Goal: Information Seeking & Learning: Understand process/instructions

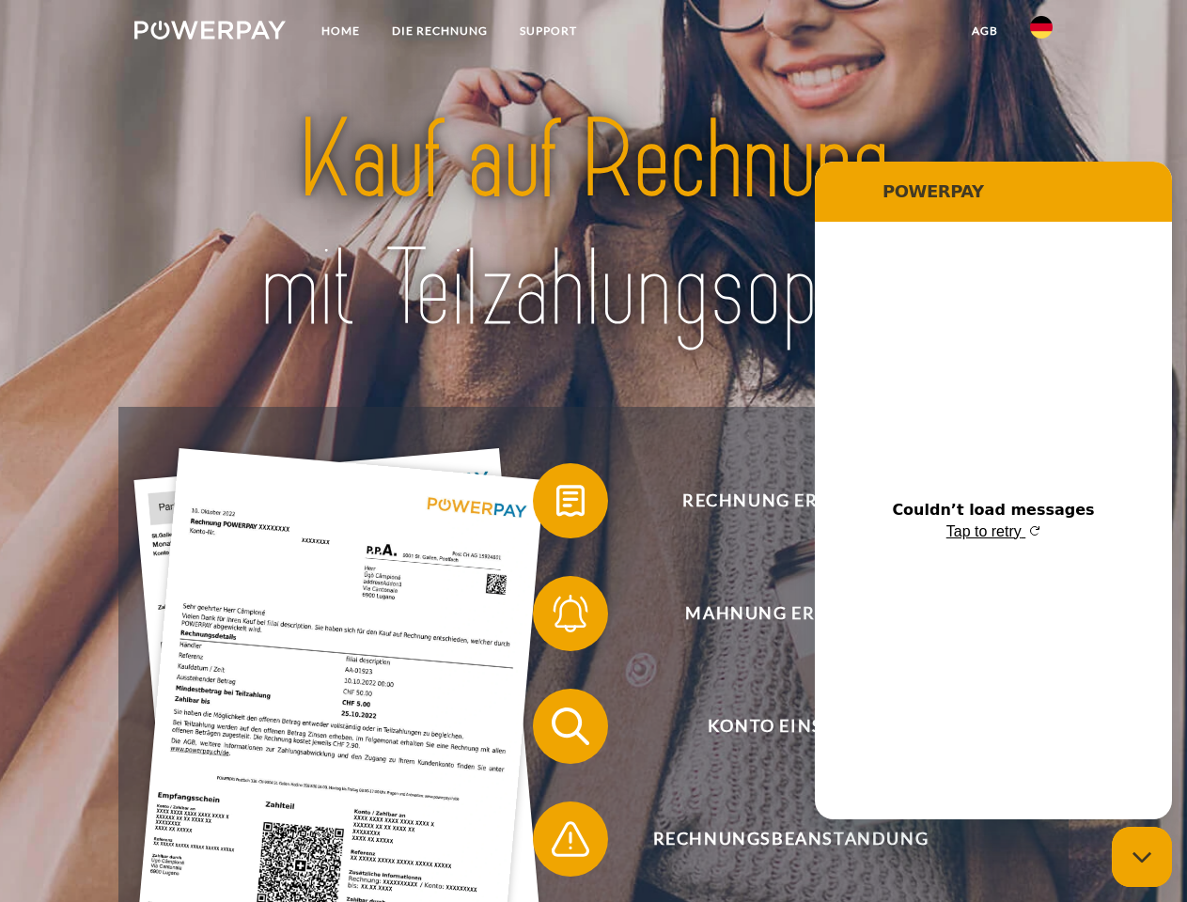
click at [210, 33] on img at bounding box center [209, 30] width 151 height 19
click at [1041, 33] on img at bounding box center [1041, 27] width 23 height 23
click at [984, 31] on link "agb" at bounding box center [985, 31] width 58 height 34
click at [556, 505] on span at bounding box center [542, 501] width 94 height 94
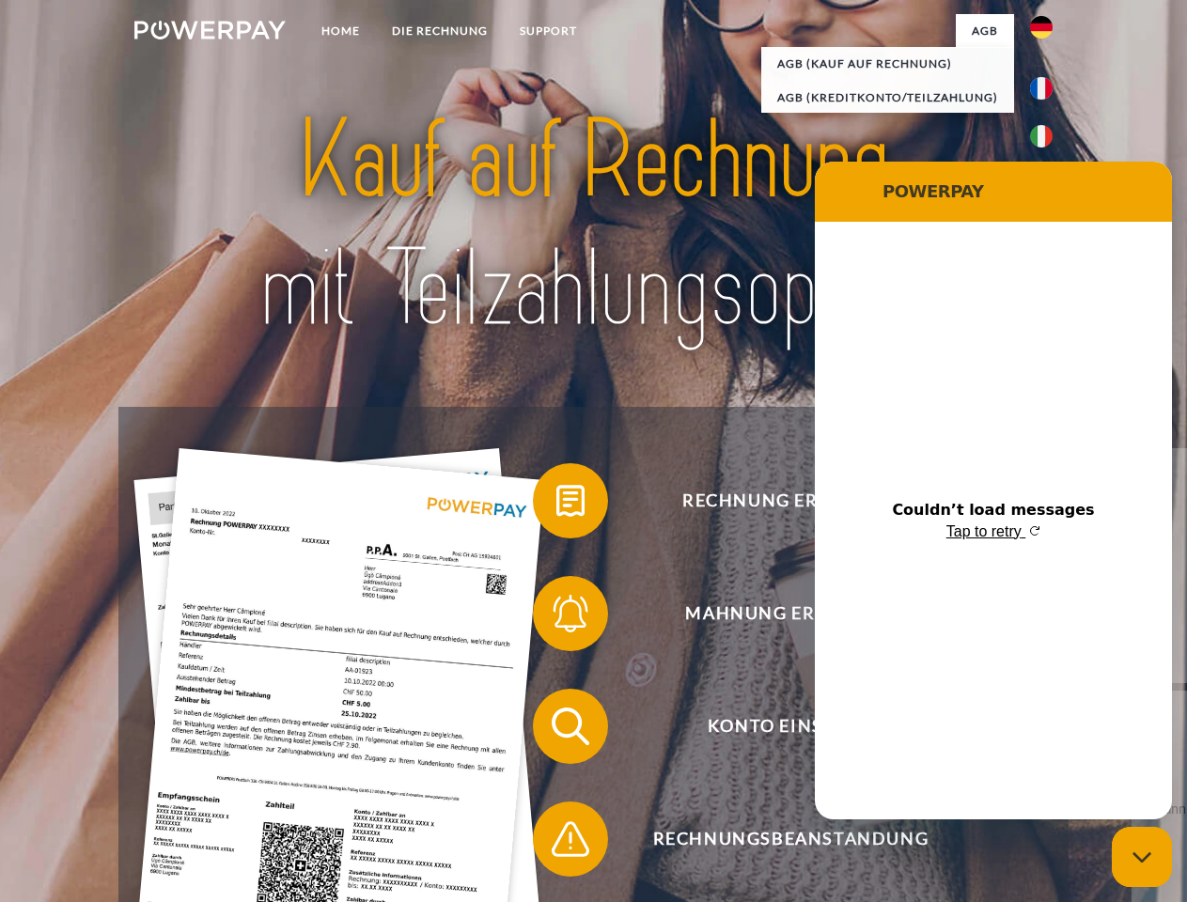
click at [556, 617] on span at bounding box center [542, 614] width 94 height 94
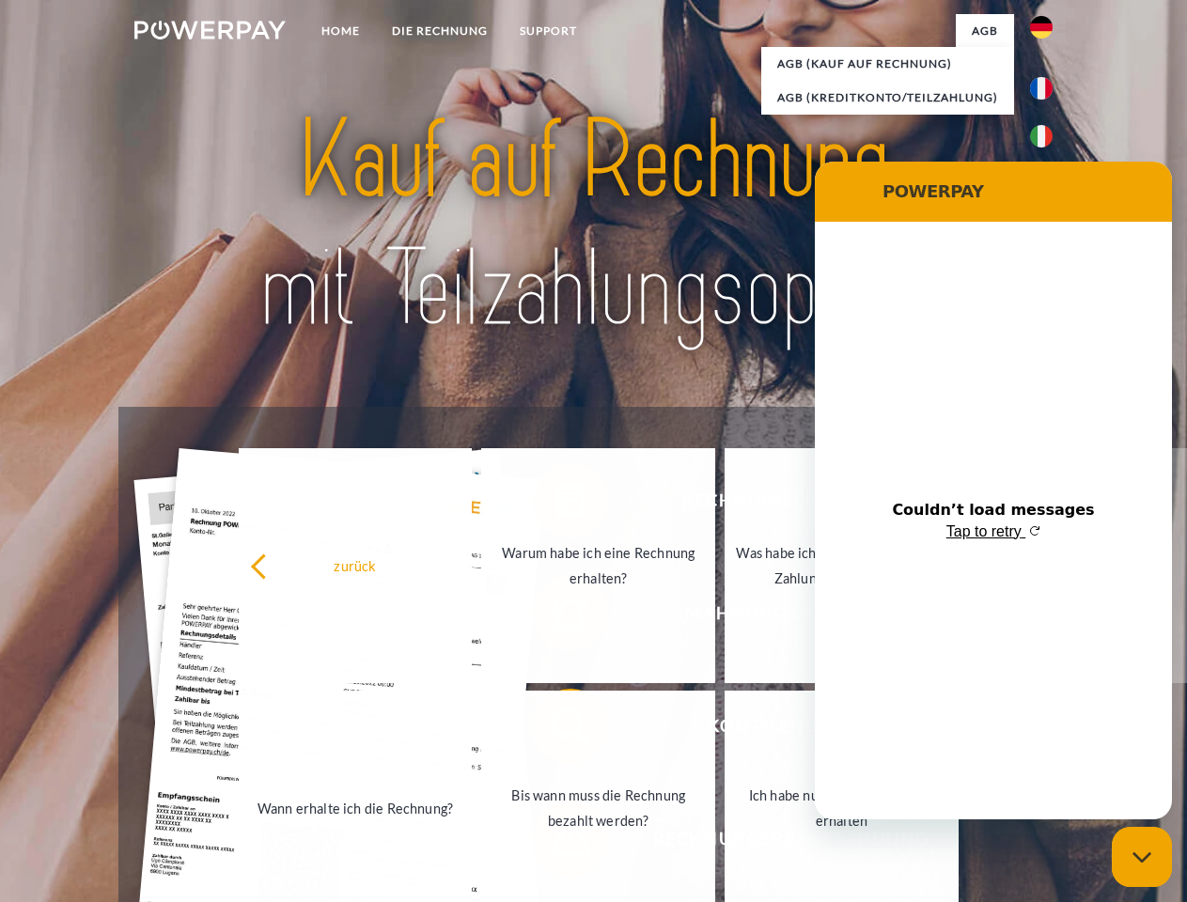
click at [556, 730] on link "Bis wann muss die Rechnung bezahlt werden?" at bounding box center [598, 808] width 234 height 235
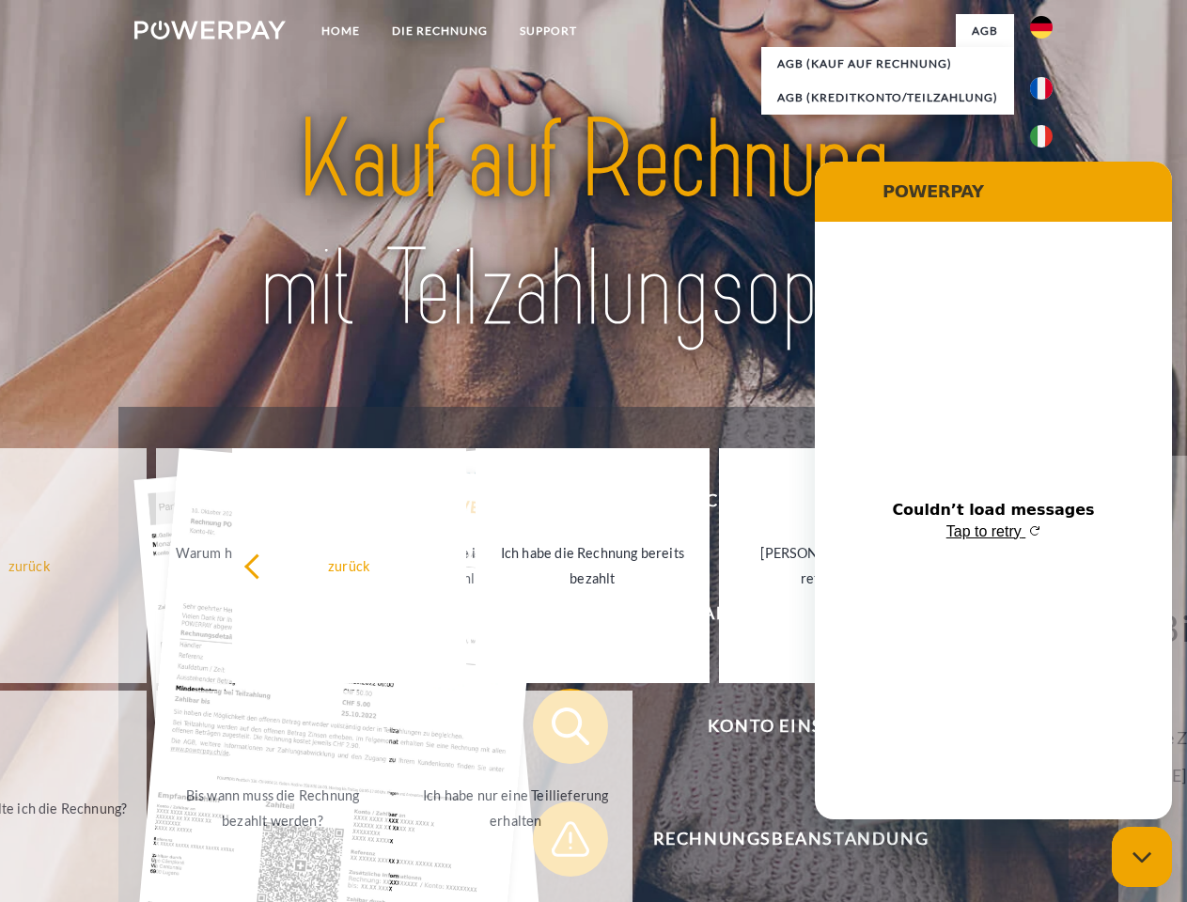
click at [556, 843] on span at bounding box center [542, 839] width 94 height 94
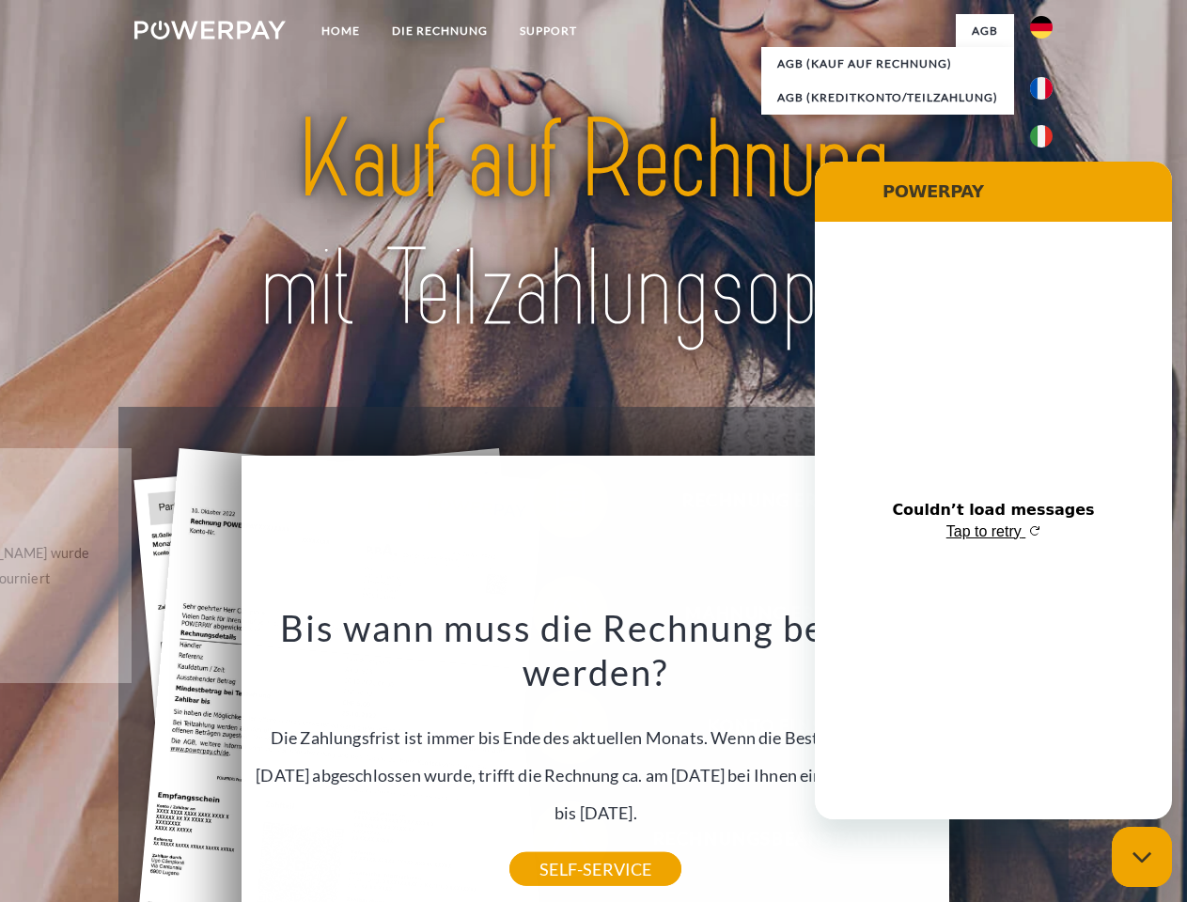
click at [1142, 857] on icon "Close messaging window" at bounding box center [1142, 857] width 20 height 12
